Goal: Information Seeking & Learning: Learn about a topic

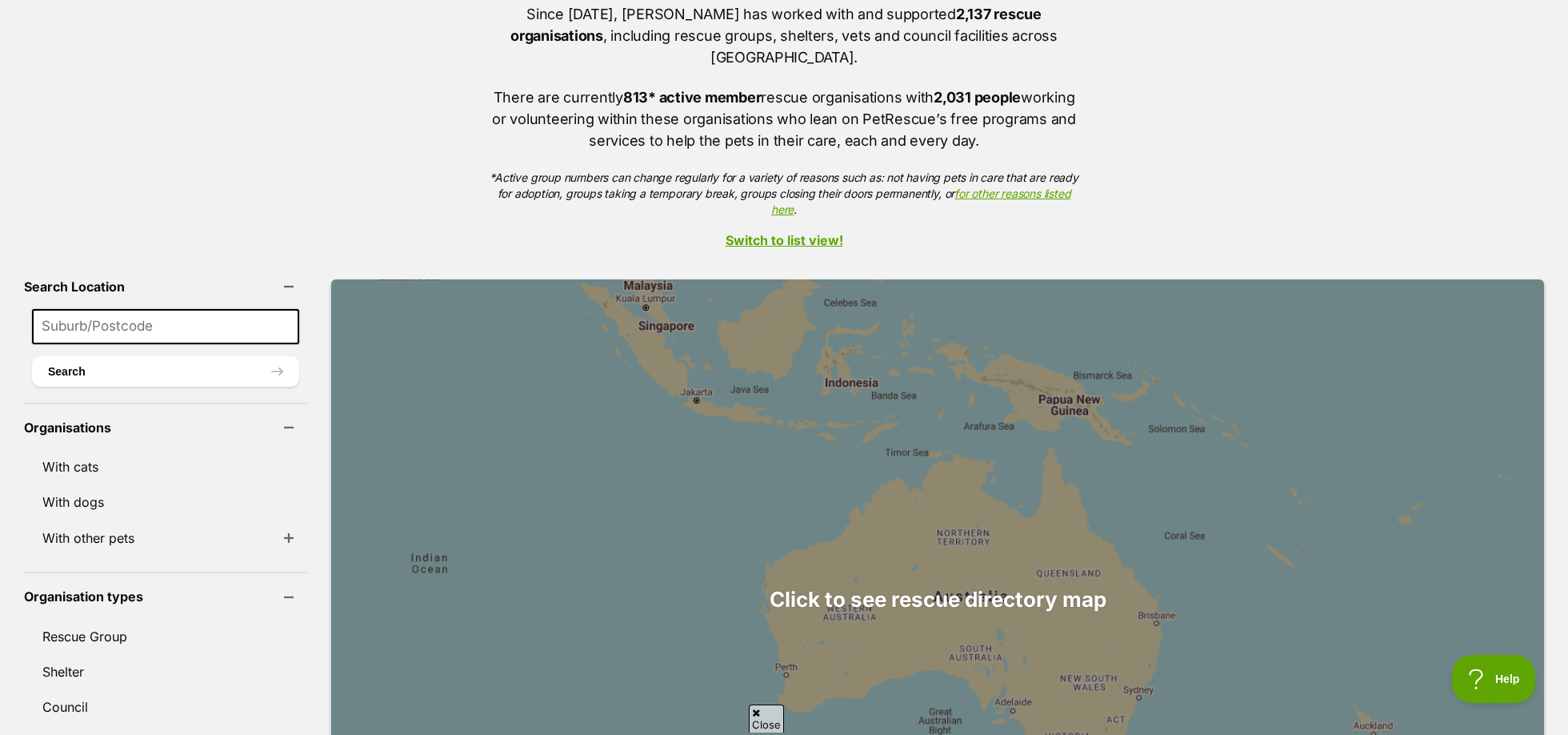
scroll to position [598, 0]
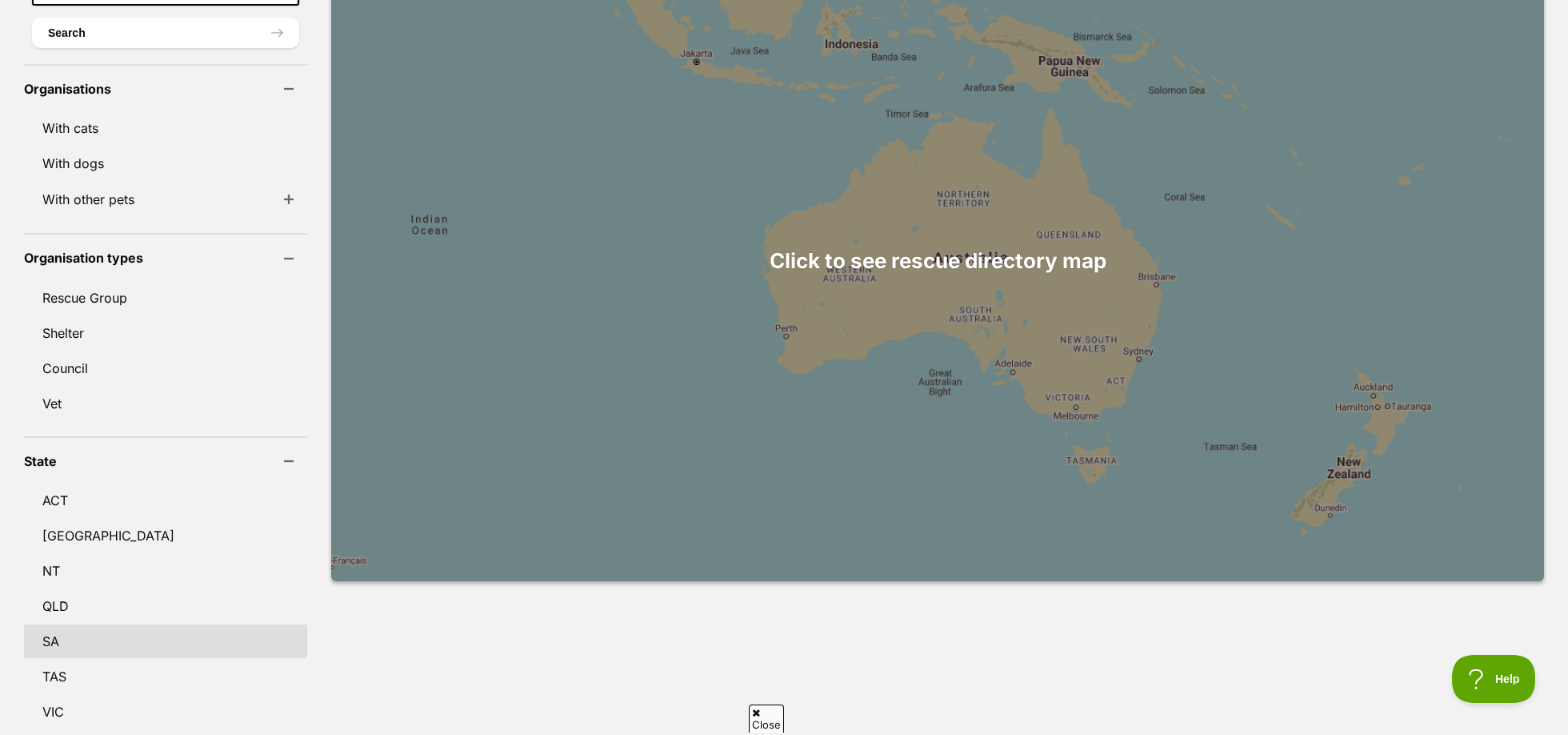
click at [124, 625] on link "SA" at bounding box center [166, 641] width 283 height 34
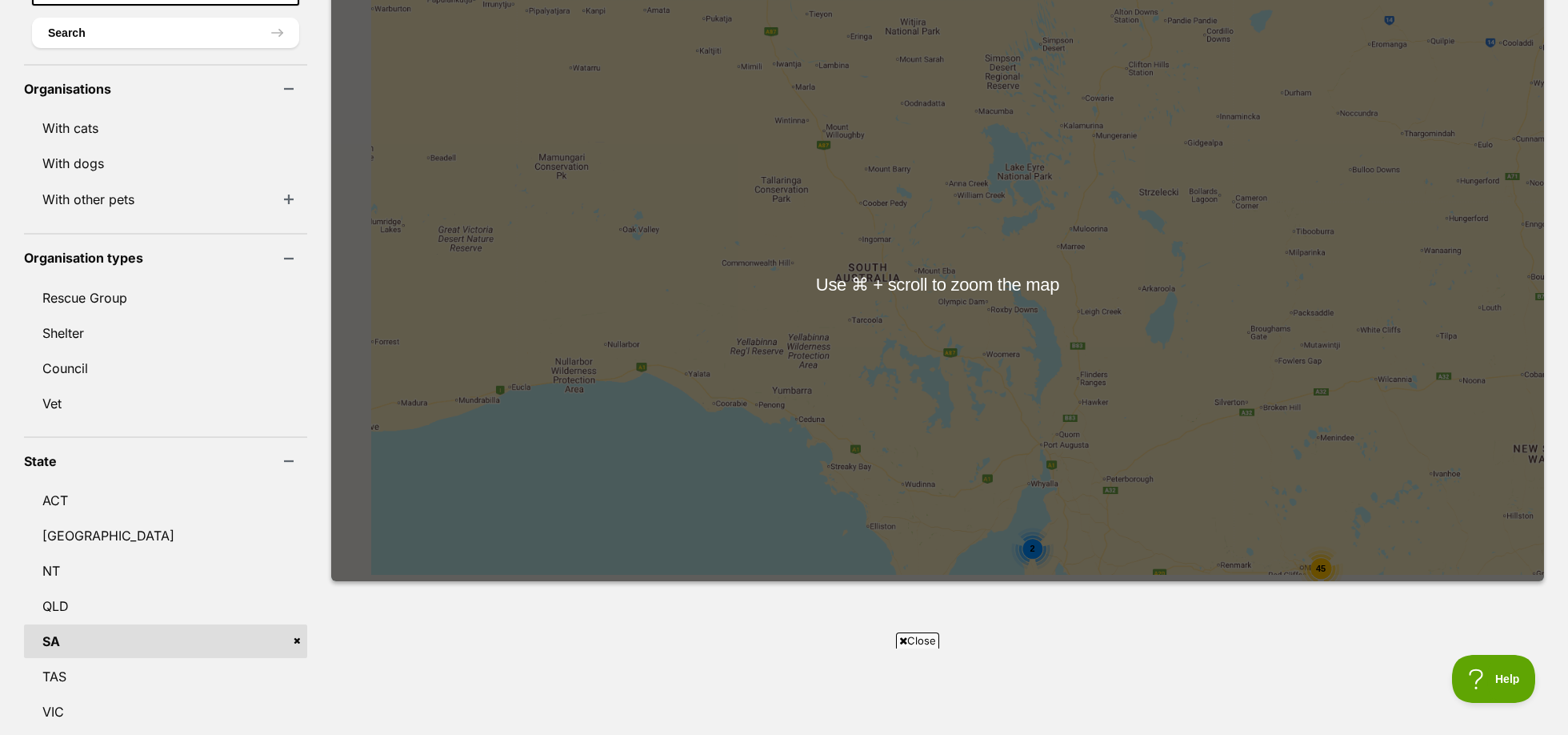
scroll to position [25, 0]
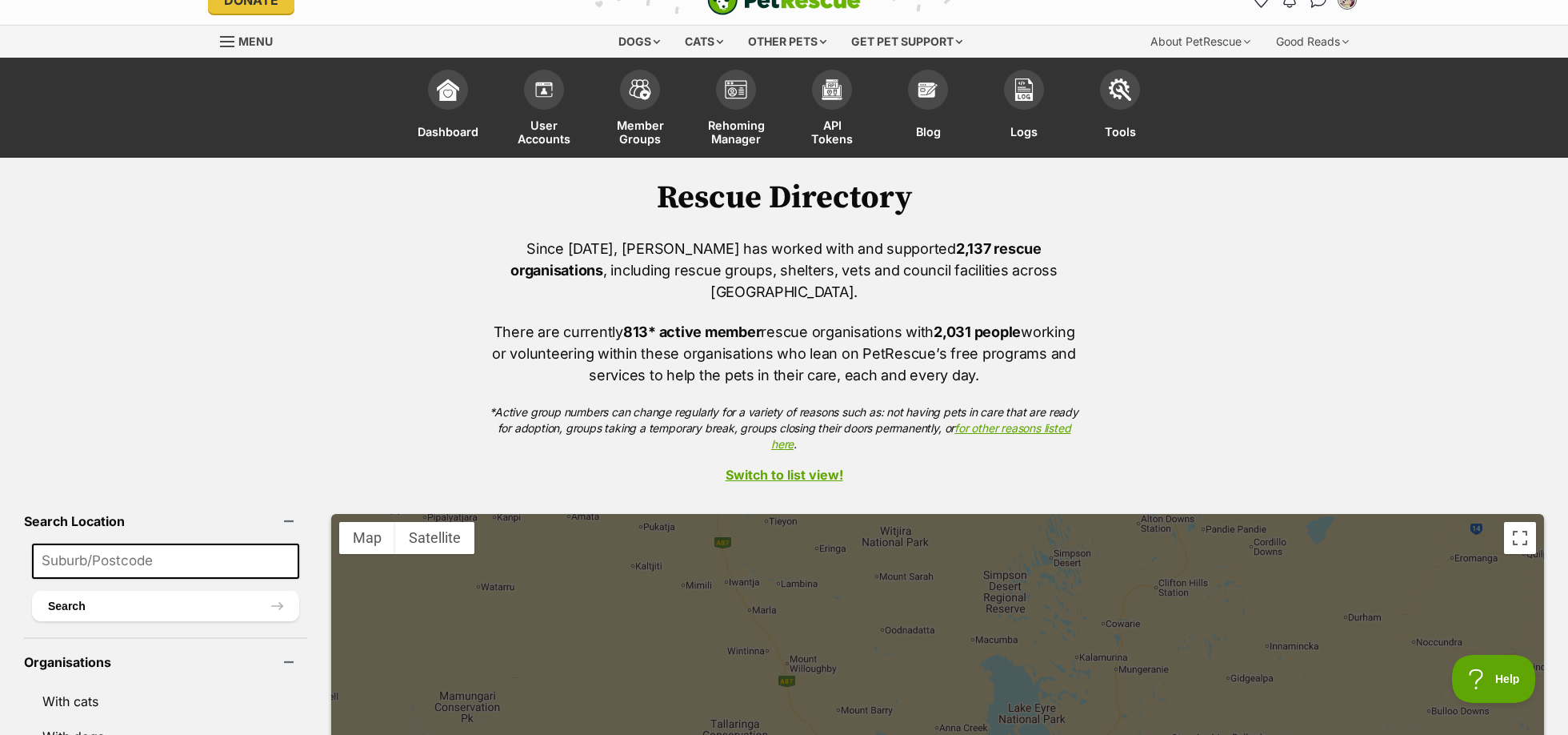
click at [791, 467] on link "Switch to list view!" at bounding box center [784, 474] width 1568 height 14
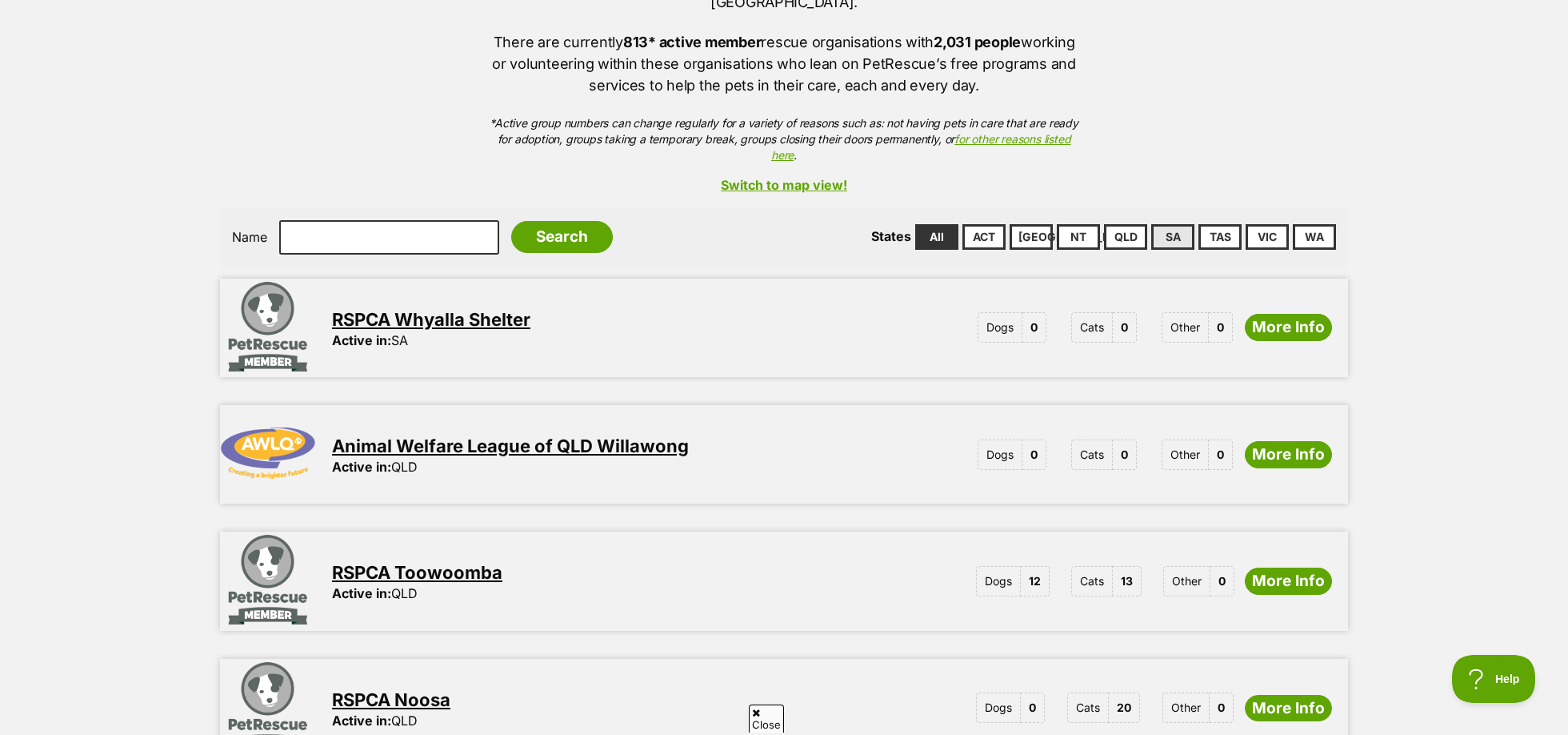
click at [1171, 224] on link "SA" at bounding box center [1173, 236] width 43 height 26
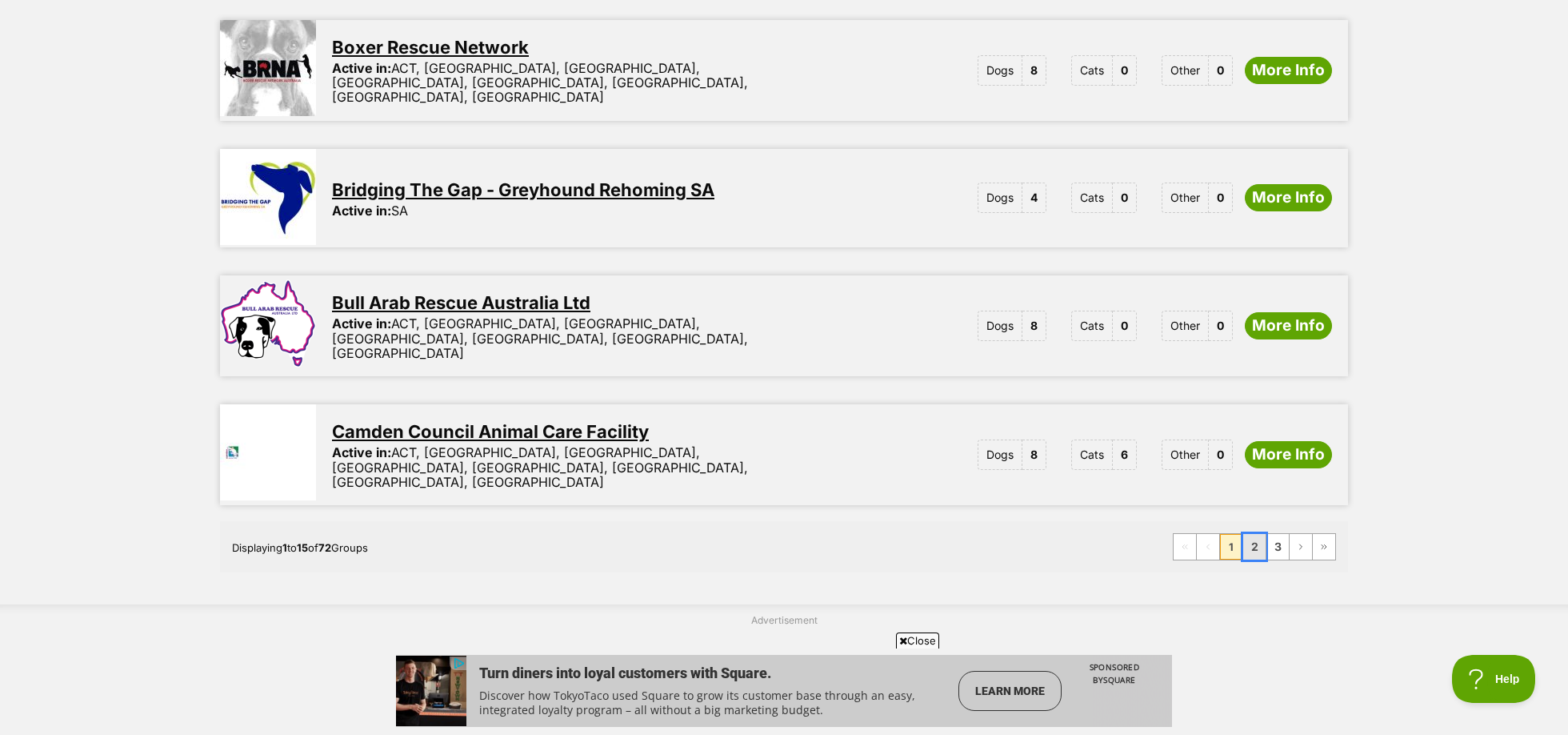
click at [1249, 534] on link "2" at bounding box center [1254, 546] width 22 height 26
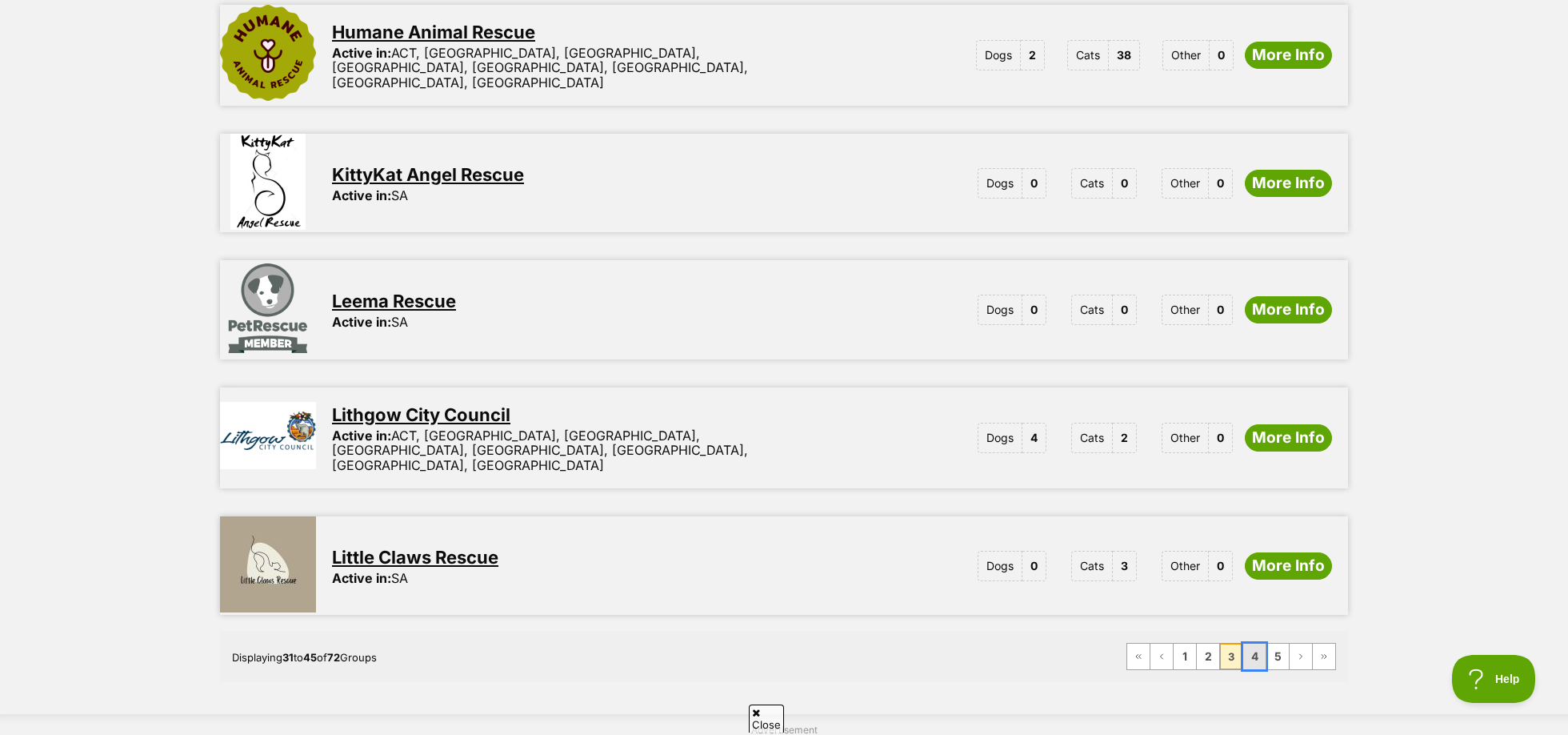
click at [1250, 644] on link "4" at bounding box center [1254, 656] width 22 height 26
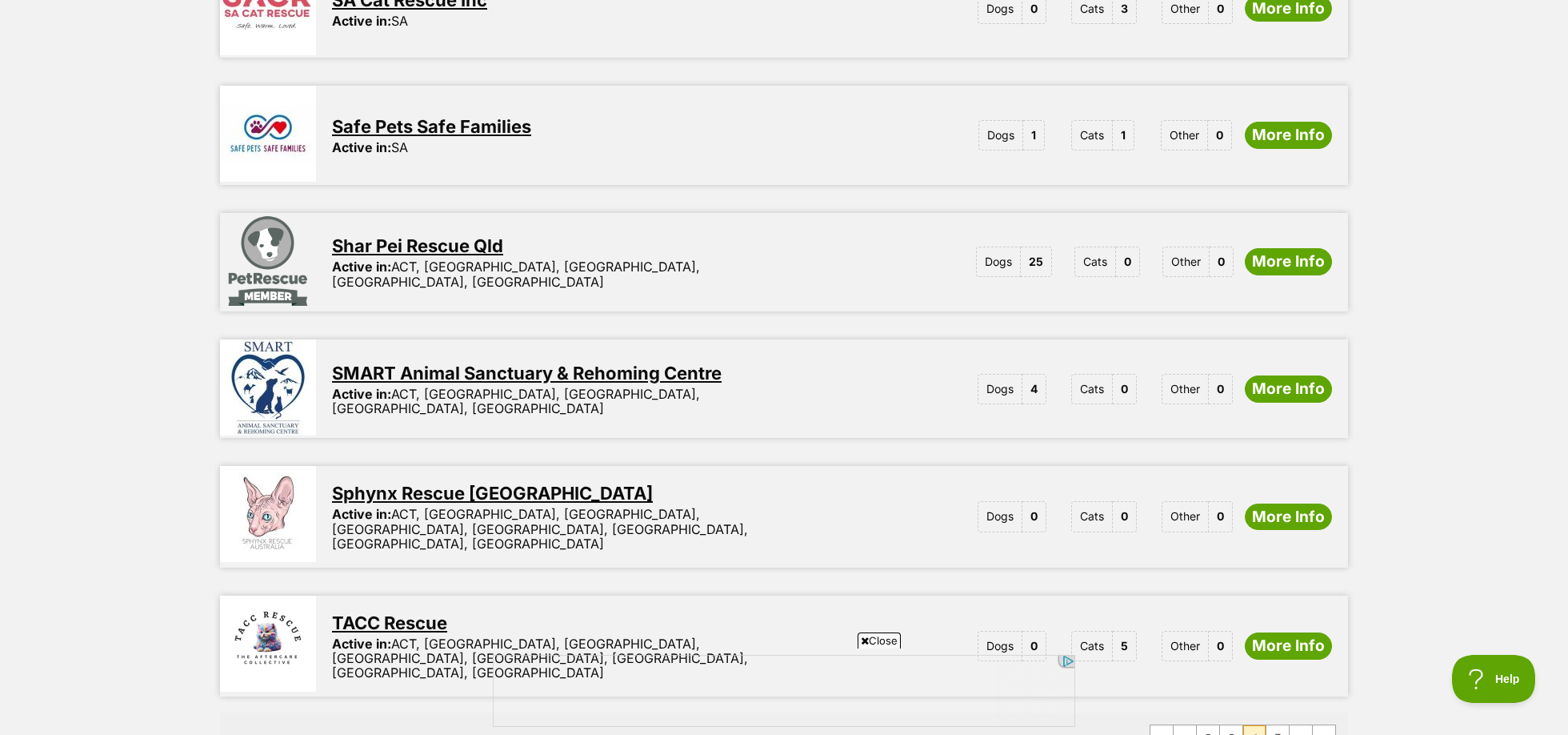
scroll to position [1861, 0]
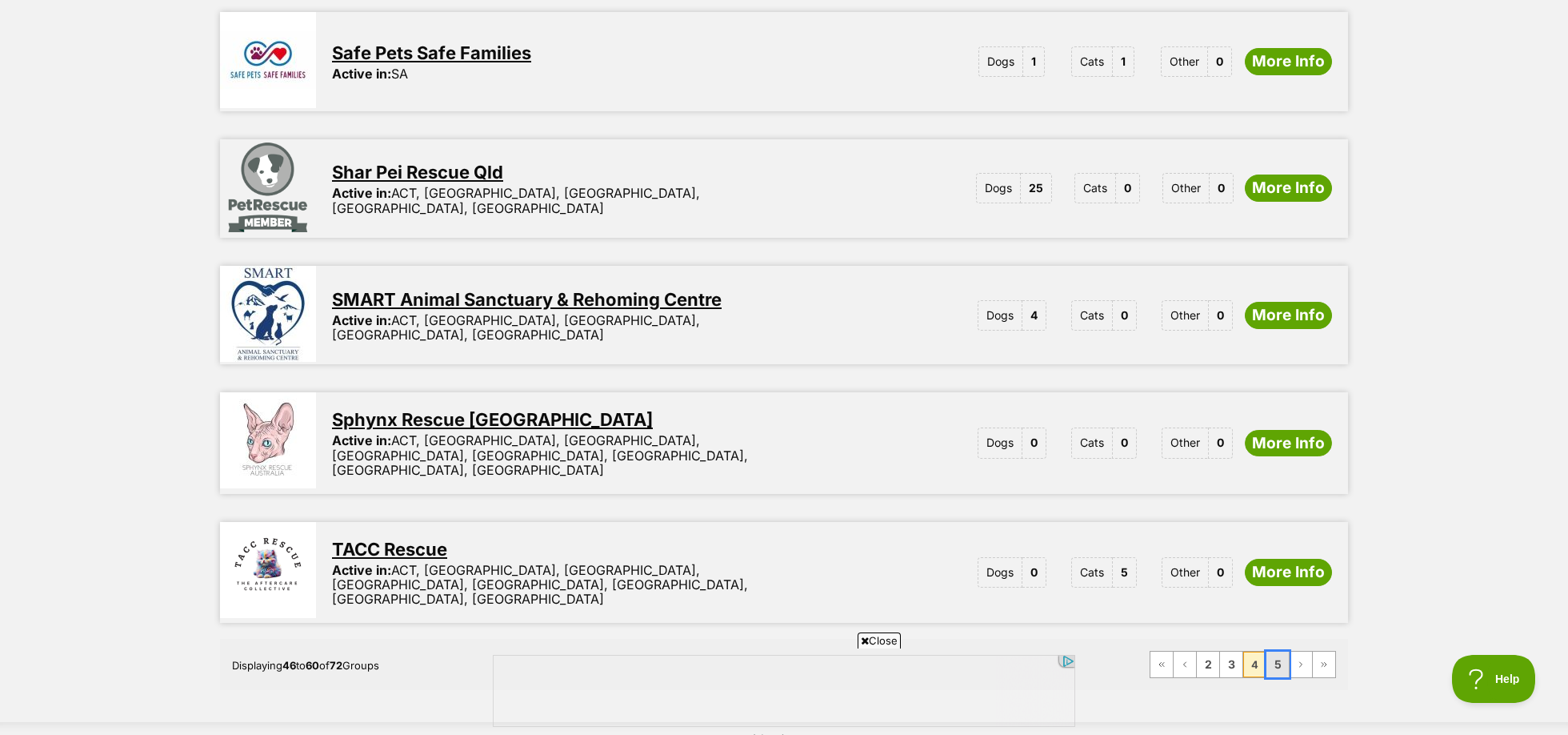
click at [1276, 652] on link "5" at bounding box center [1277, 664] width 22 height 26
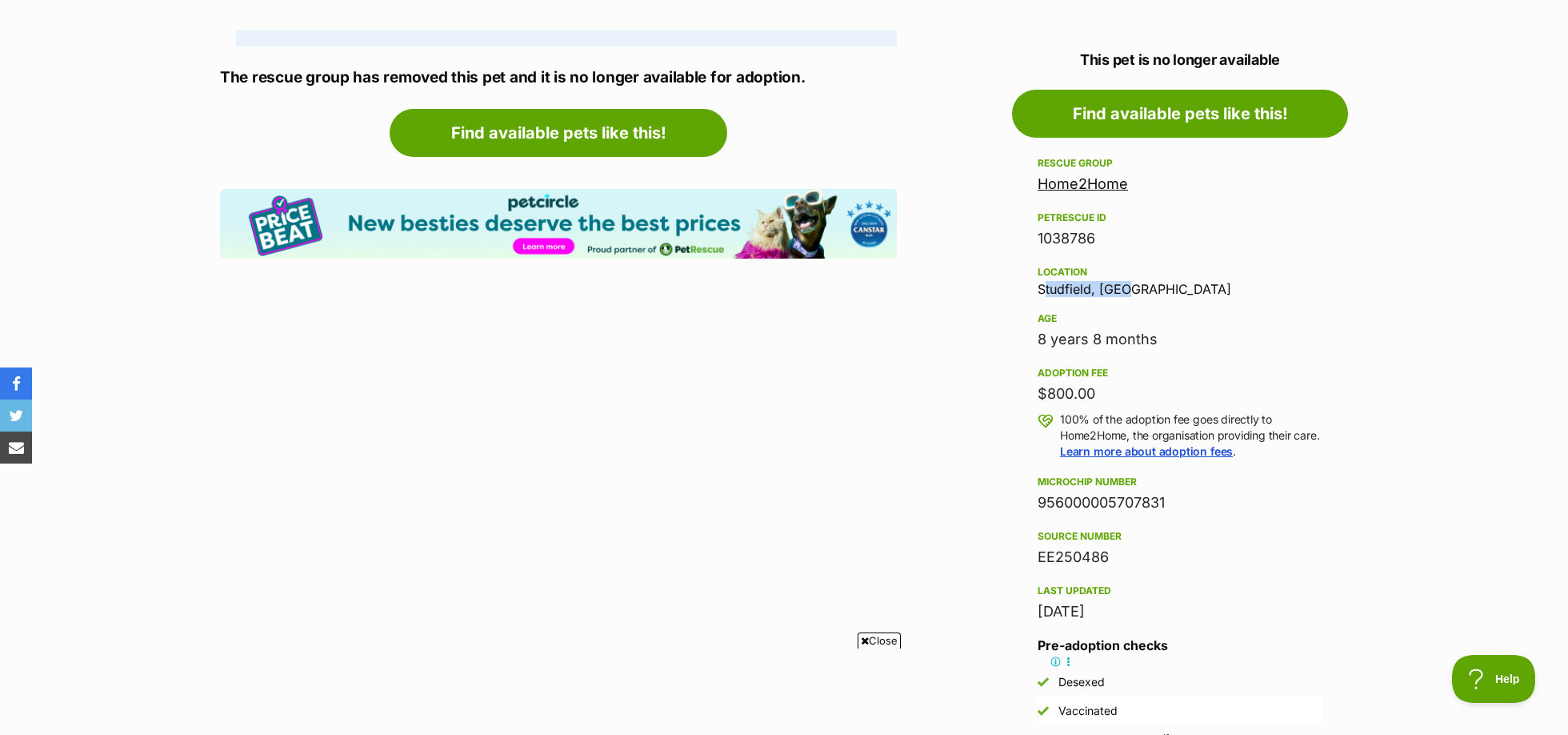
drag, startPoint x: 1037, startPoint y: 288, endPoint x: 1168, endPoint y: 284, distance: 131.1
click at [1168, 284] on div "Location [GEOGRAPHIC_DATA], [GEOGRAPHIC_DATA]" at bounding box center [1180, 279] width 285 height 34
copy div "Studfield, [GEOGRAPHIC_DATA]"
